Goal: Transaction & Acquisition: Purchase product/service

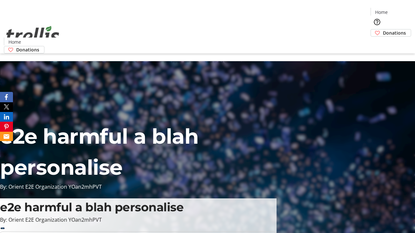
click at [383, 29] on span "Donations" at bounding box center [394, 32] width 23 height 7
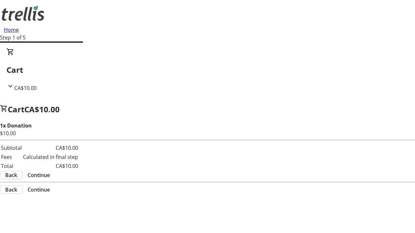
select select "CA"
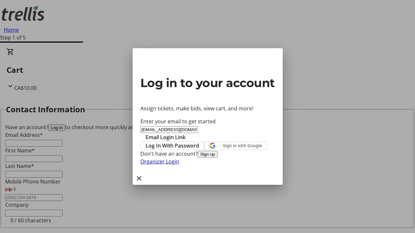
type input "[EMAIL_ADDRESS][DOMAIN_NAME]"
click at [185, 133] on span "Email Login Link" at bounding box center [165, 137] width 40 height 8
